Goal: Task Accomplishment & Management: Complete application form

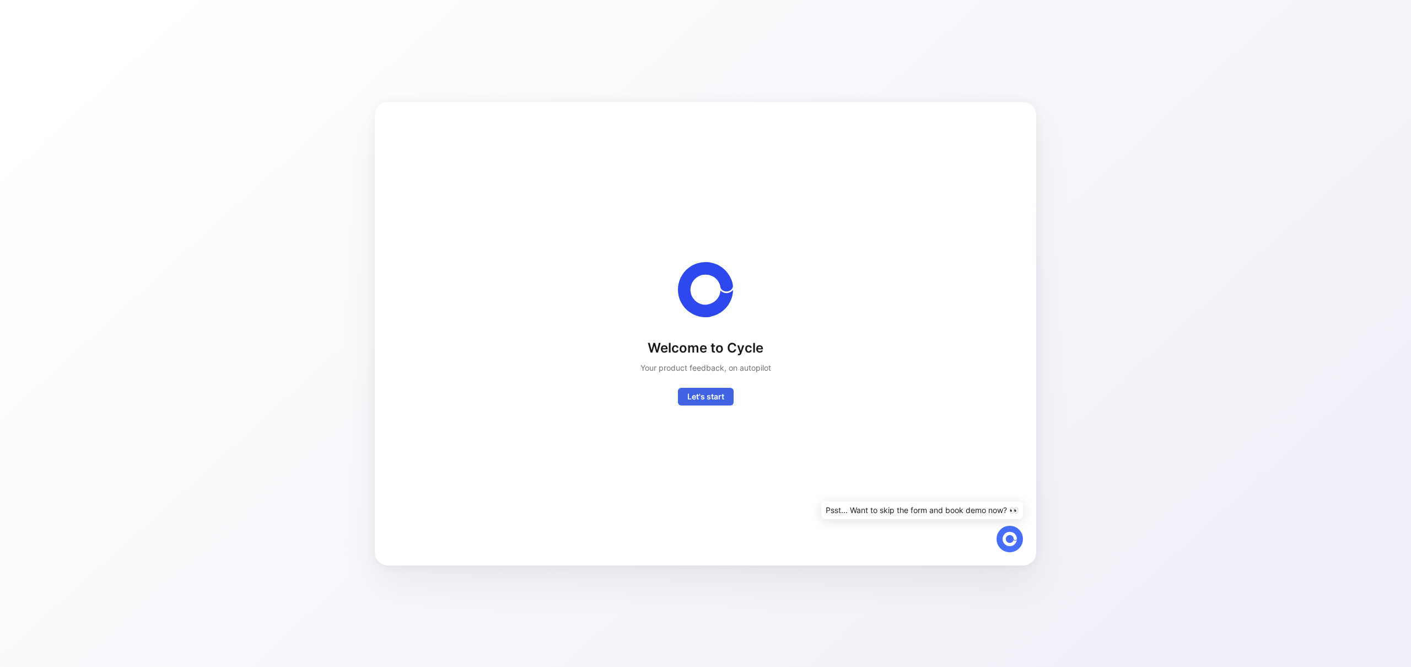
click at [704, 401] on span "Let's start" at bounding box center [706, 396] width 37 height 13
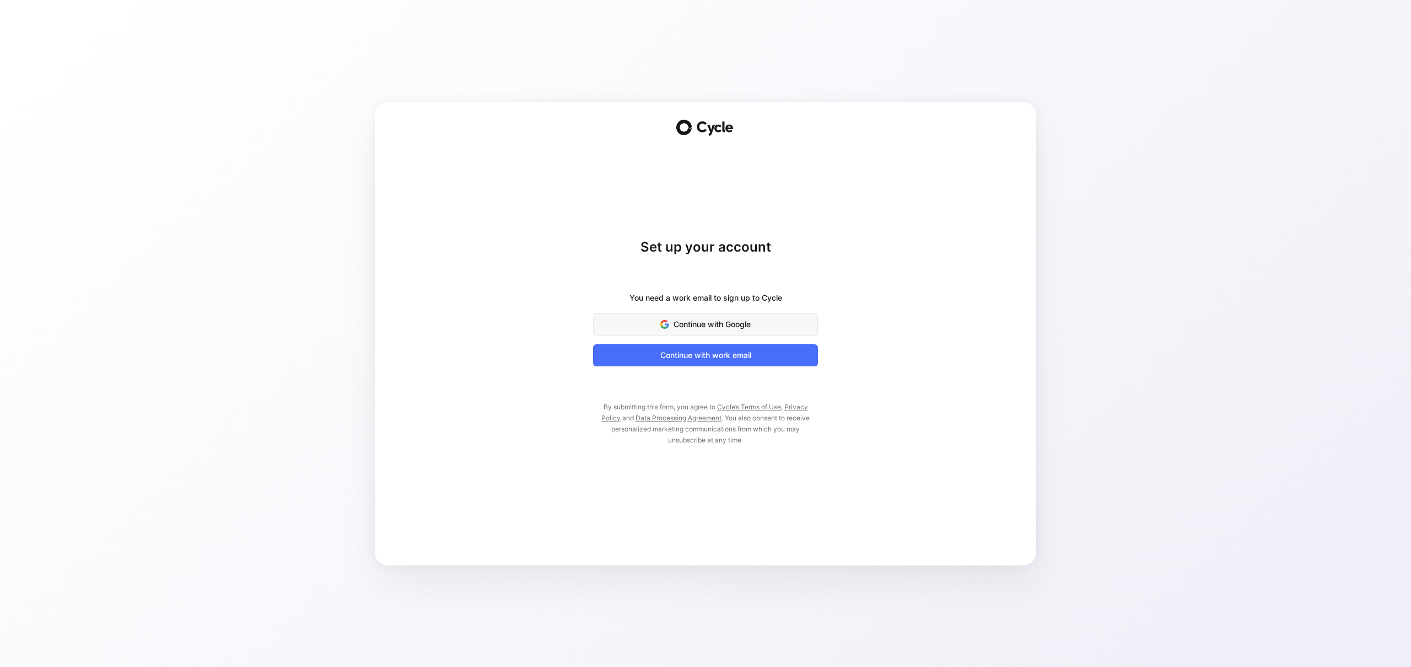
click at [724, 325] on span "Continue with Google" at bounding box center [705, 324] width 197 height 13
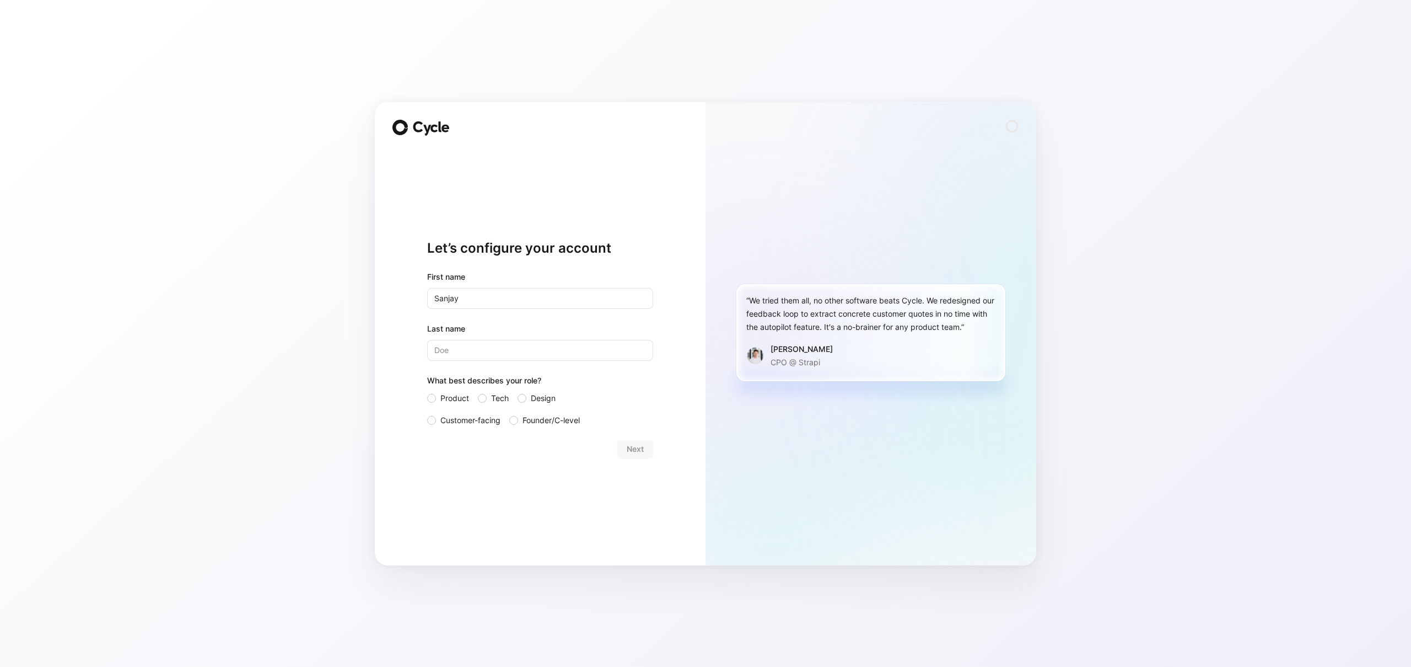
type input "Sanjay"
type input "Vaniyambadi"
click at [635, 451] on div "Next" at bounding box center [540, 449] width 226 height 18
click at [434, 398] on div at bounding box center [431, 398] width 9 height 9
click at [427, 391] on input "Product" at bounding box center [427, 391] width 0 height 0
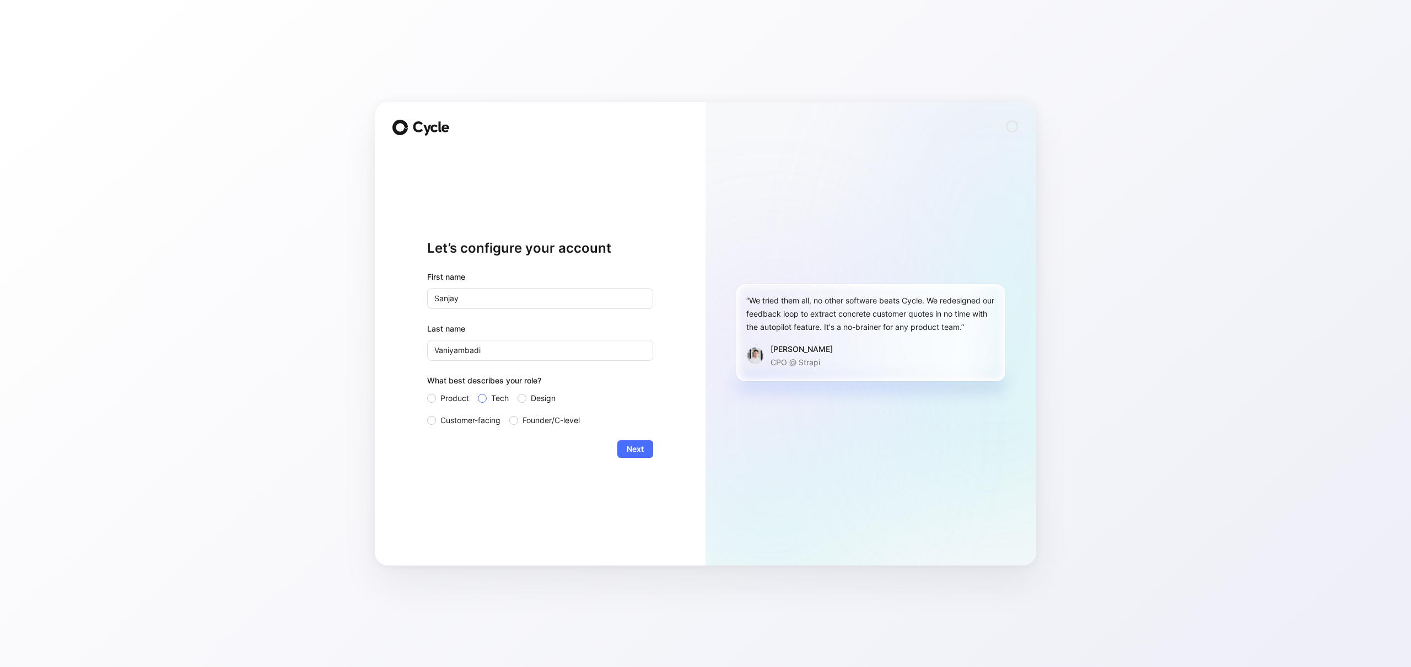
click at [484, 397] on div at bounding box center [482, 398] width 9 height 9
click at [478, 391] on input "Tech" at bounding box center [478, 391] width 0 height 0
click at [443, 414] on span "Customer-facing" at bounding box center [471, 420] width 60 height 13
click at [427, 414] on input "Customer-facing" at bounding box center [427, 414] width 0 height 0
click at [635, 444] on span "Next" at bounding box center [635, 448] width 17 height 13
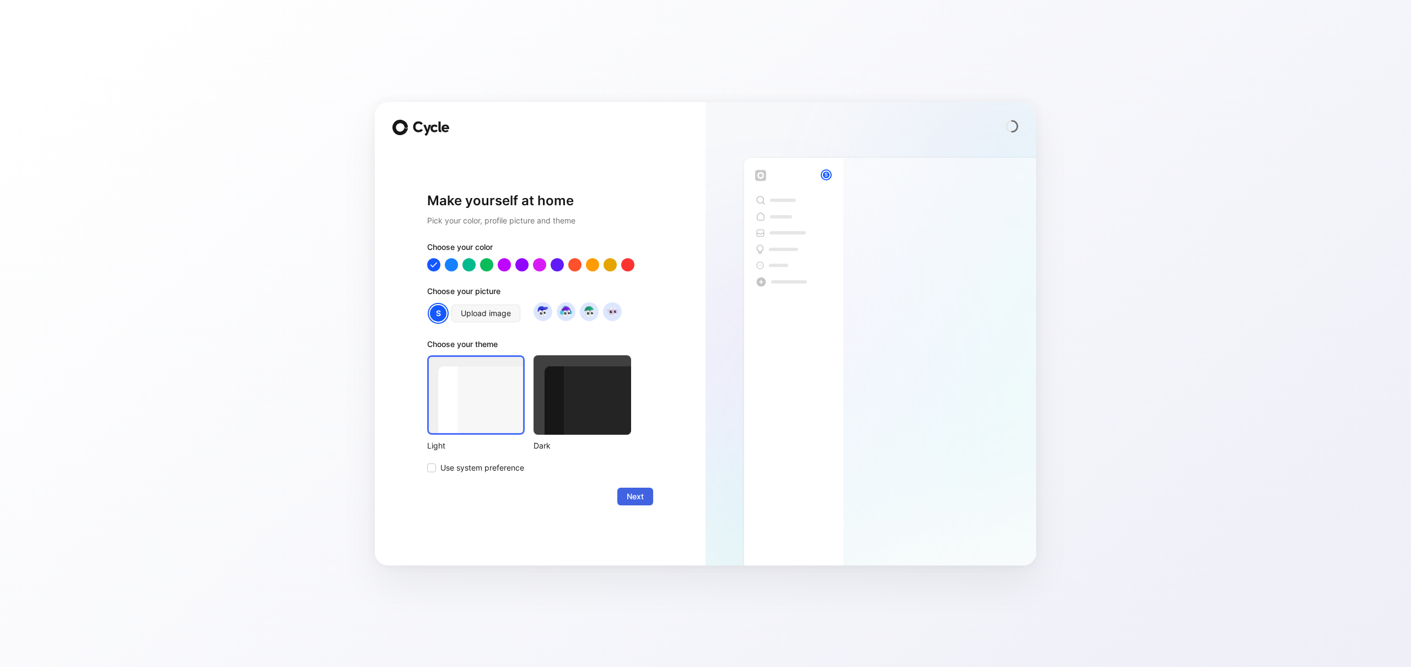
click at [644, 495] on button "Next" at bounding box center [636, 496] width 36 height 18
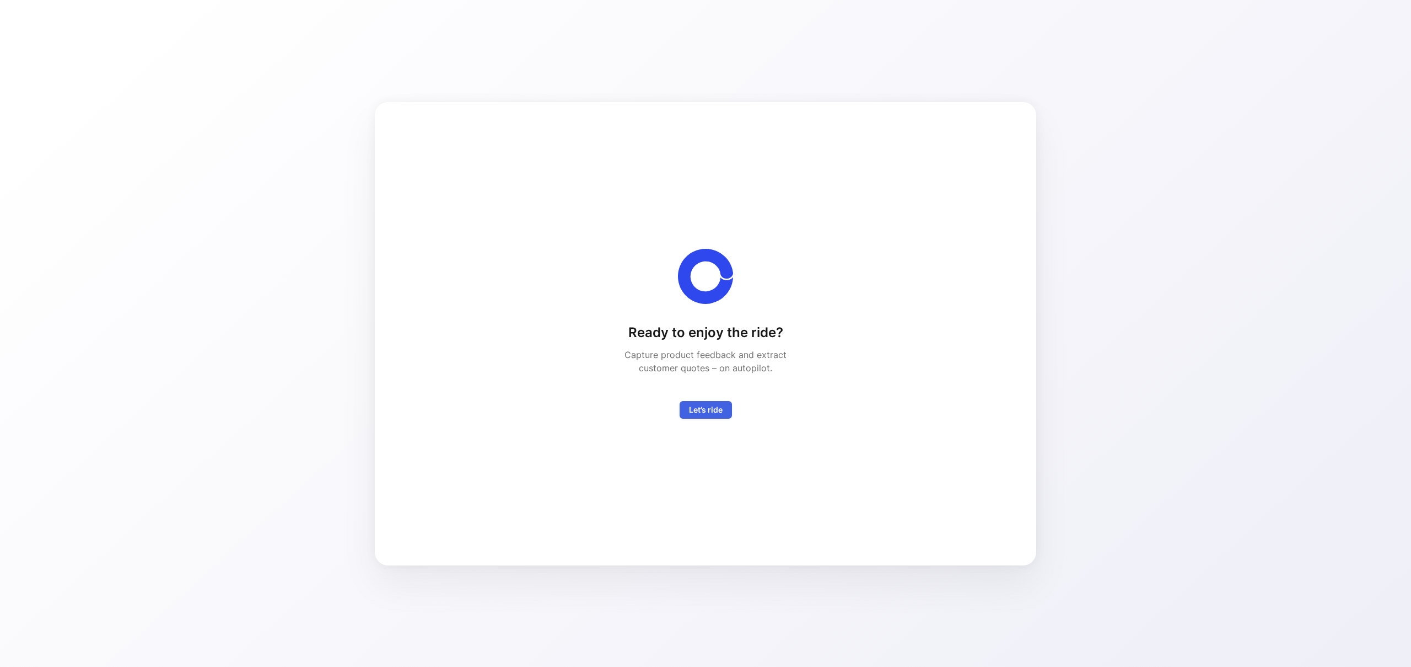
click at [706, 412] on span "Let’s ride" at bounding box center [706, 409] width 34 height 13
